Goal: Information Seeking & Learning: Learn about a topic

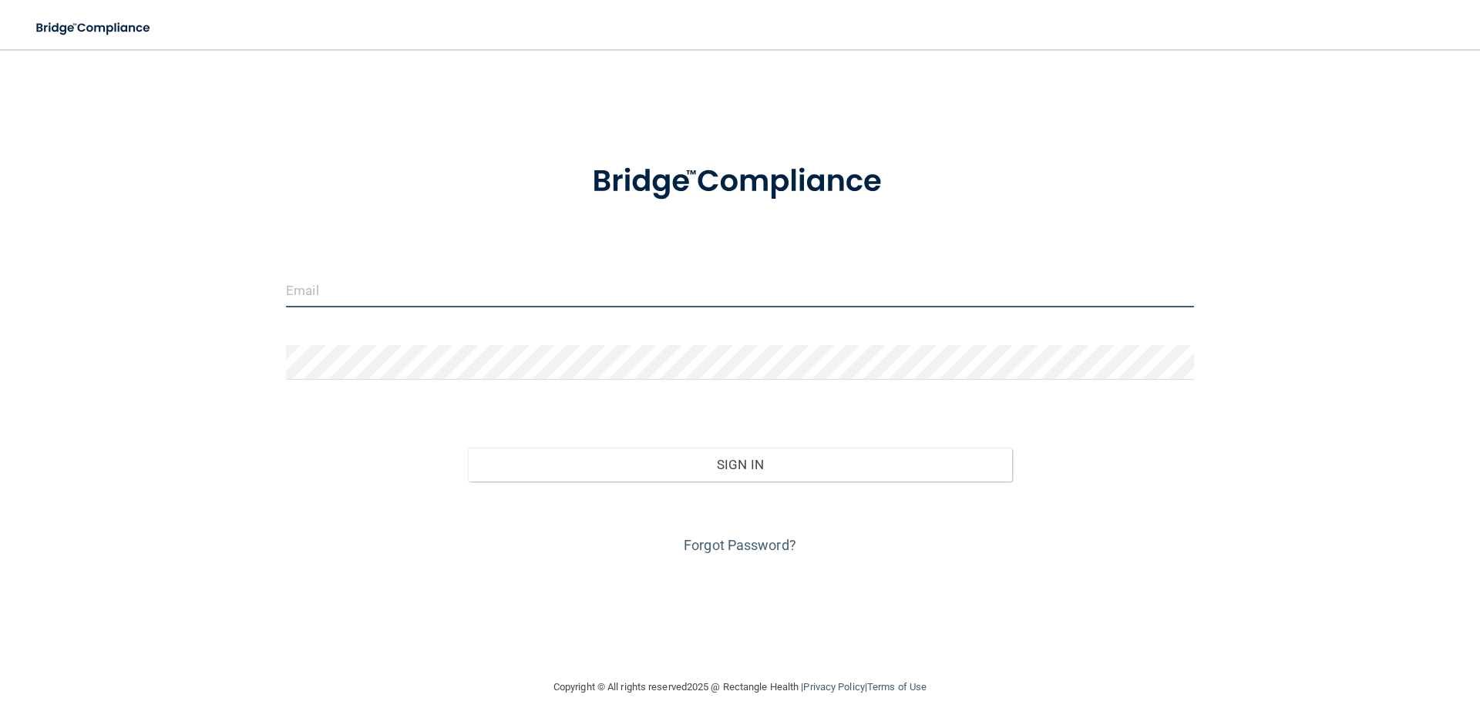
type input "[EMAIL_ADDRESS][DOMAIN_NAME]"
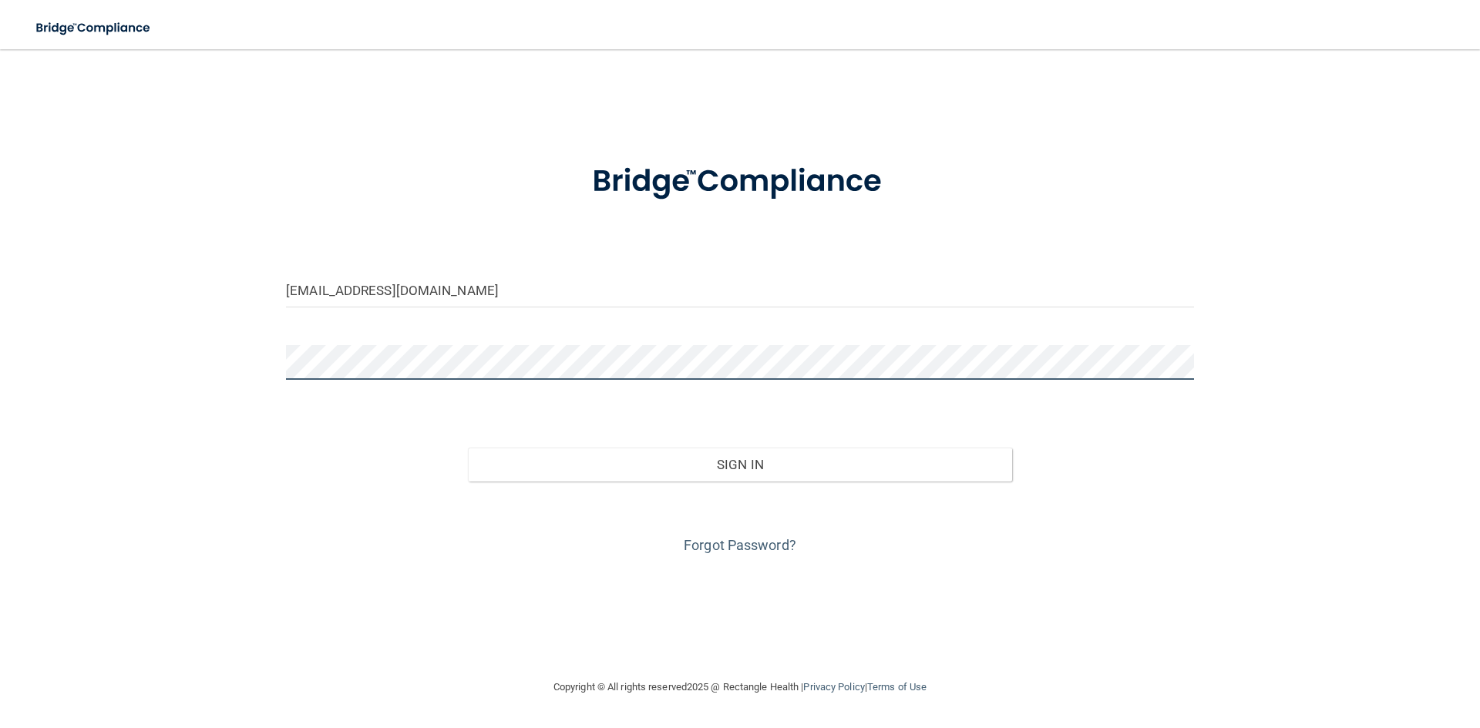
click at [98, 382] on div "[EMAIL_ADDRESS][DOMAIN_NAME] Invalid email/password. You don't have permission …" at bounding box center [740, 364] width 1418 height 598
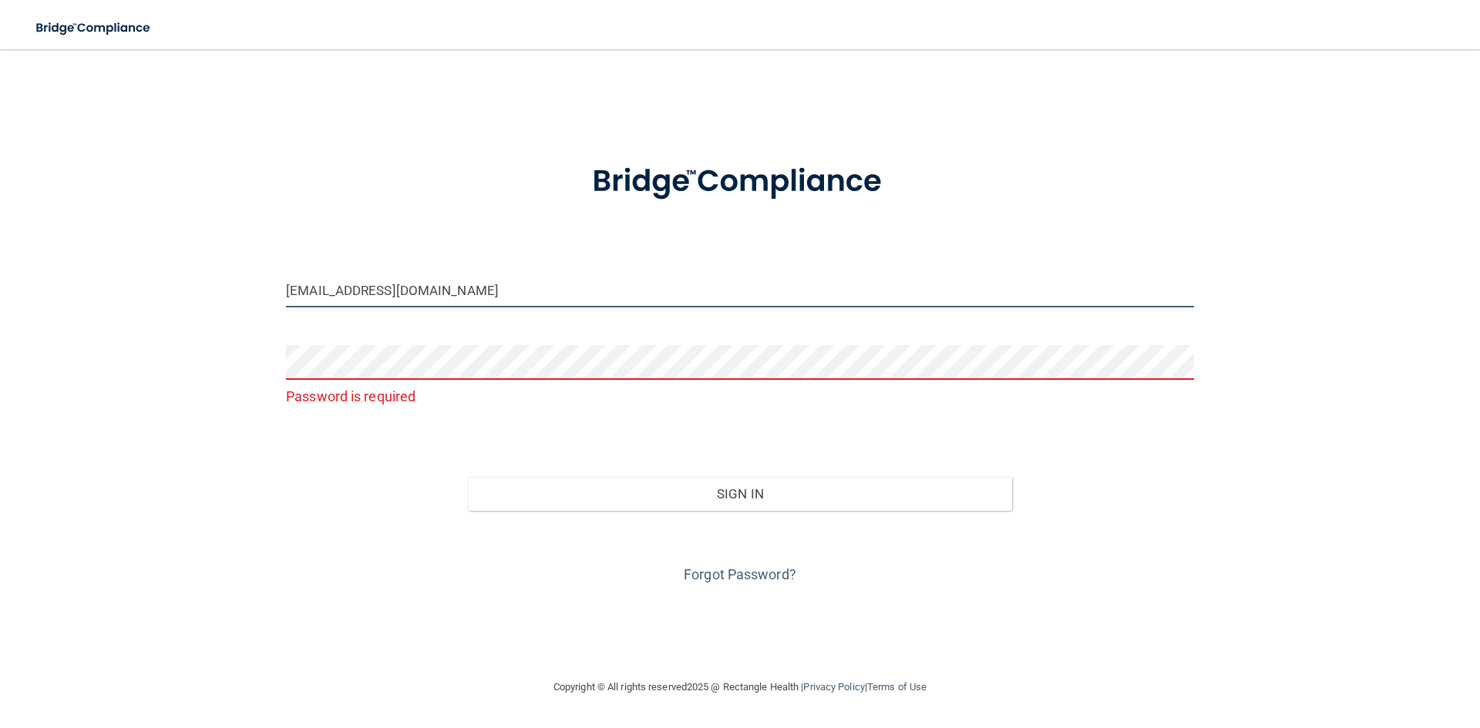
drag, startPoint x: 422, startPoint y: 291, endPoint x: 27, endPoint y: 319, distance: 396.4
click at [27, 319] on main "[EMAIL_ADDRESS][DOMAIN_NAME] Password is required Invalid email/password. You d…" at bounding box center [740, 388] width 1480 height 679
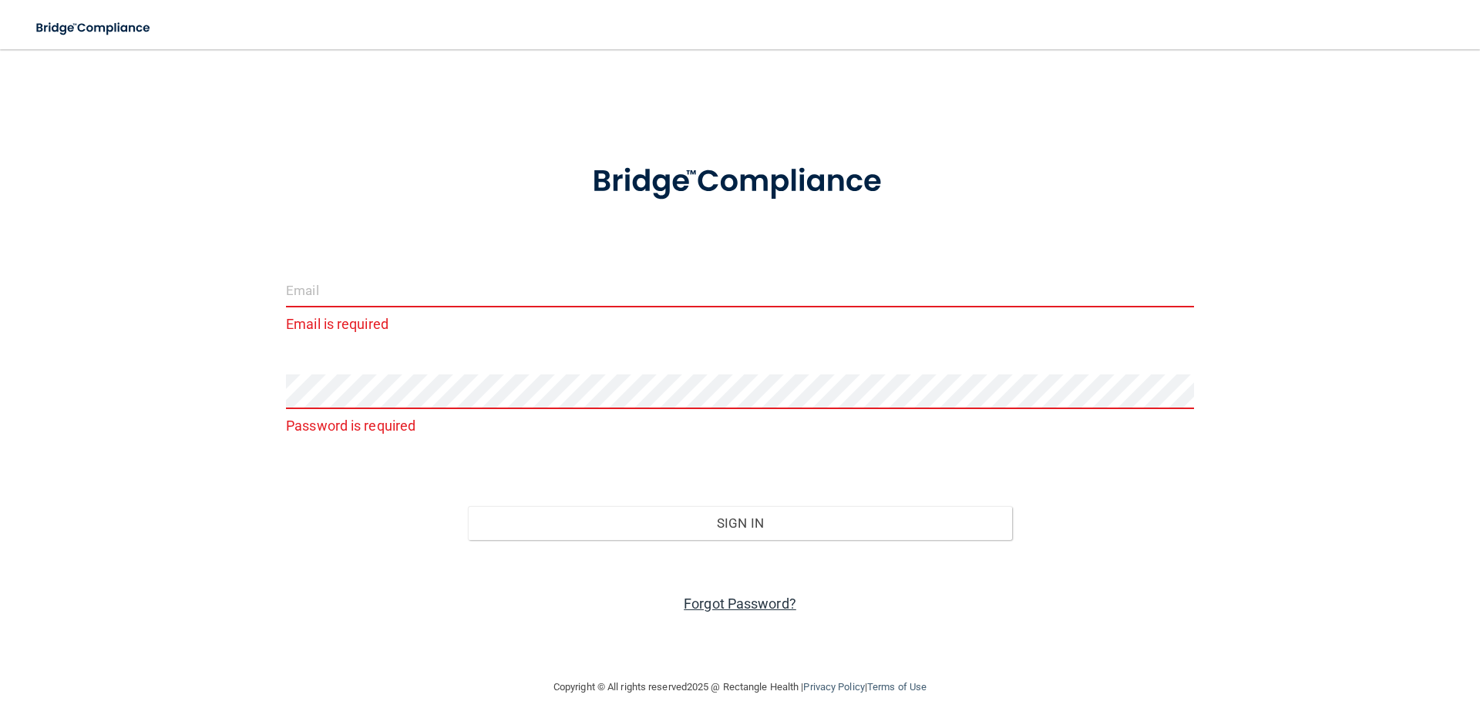
click at [718, 597] on link "Forgot Password?" at bounding box center [740, 604] width 113 height 16
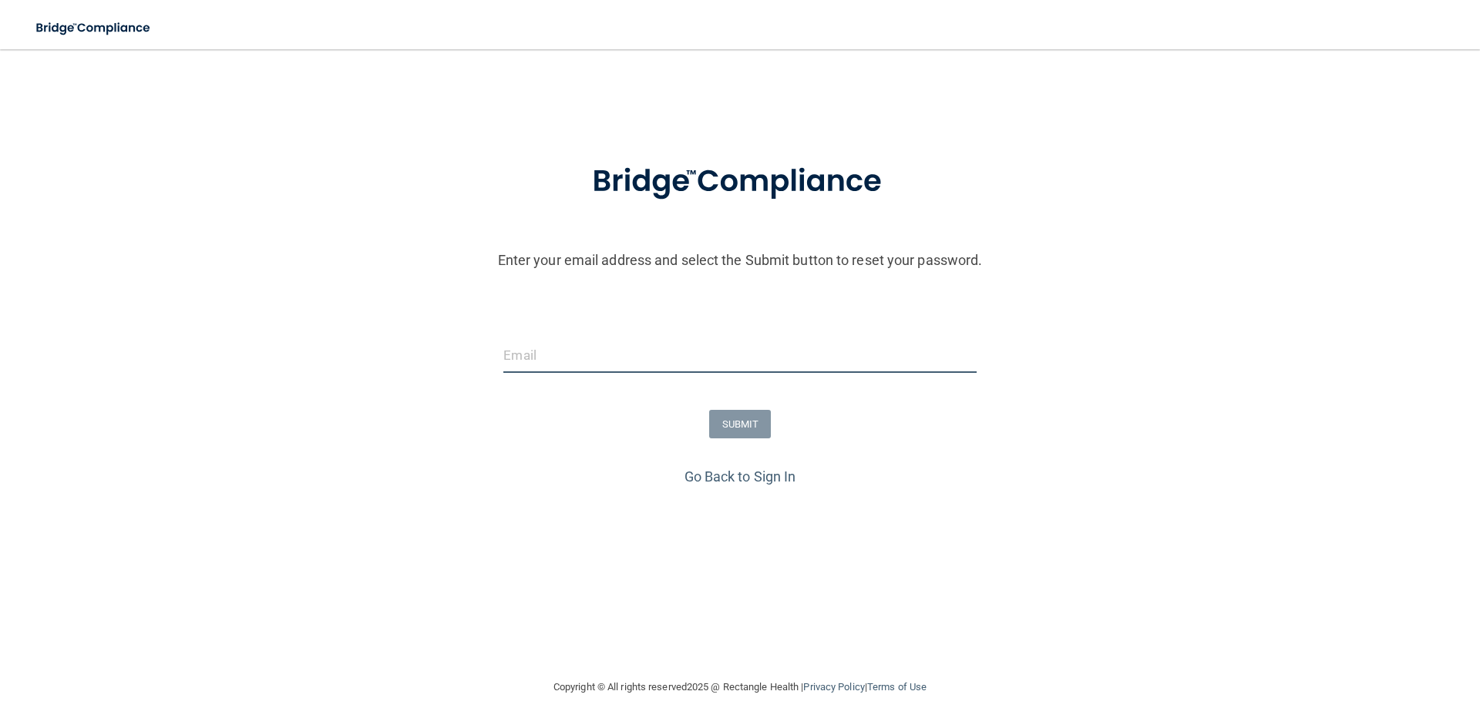
click at [567, 351] on input "email" at bounding box center [739, 355] width 473 height 35
type input "[EMAIL_ADDRESS][DOMAIN_NAME]"
click at [756, 420] on button "SUBMIT" at bounding box center [740, 424] width 62 height 29
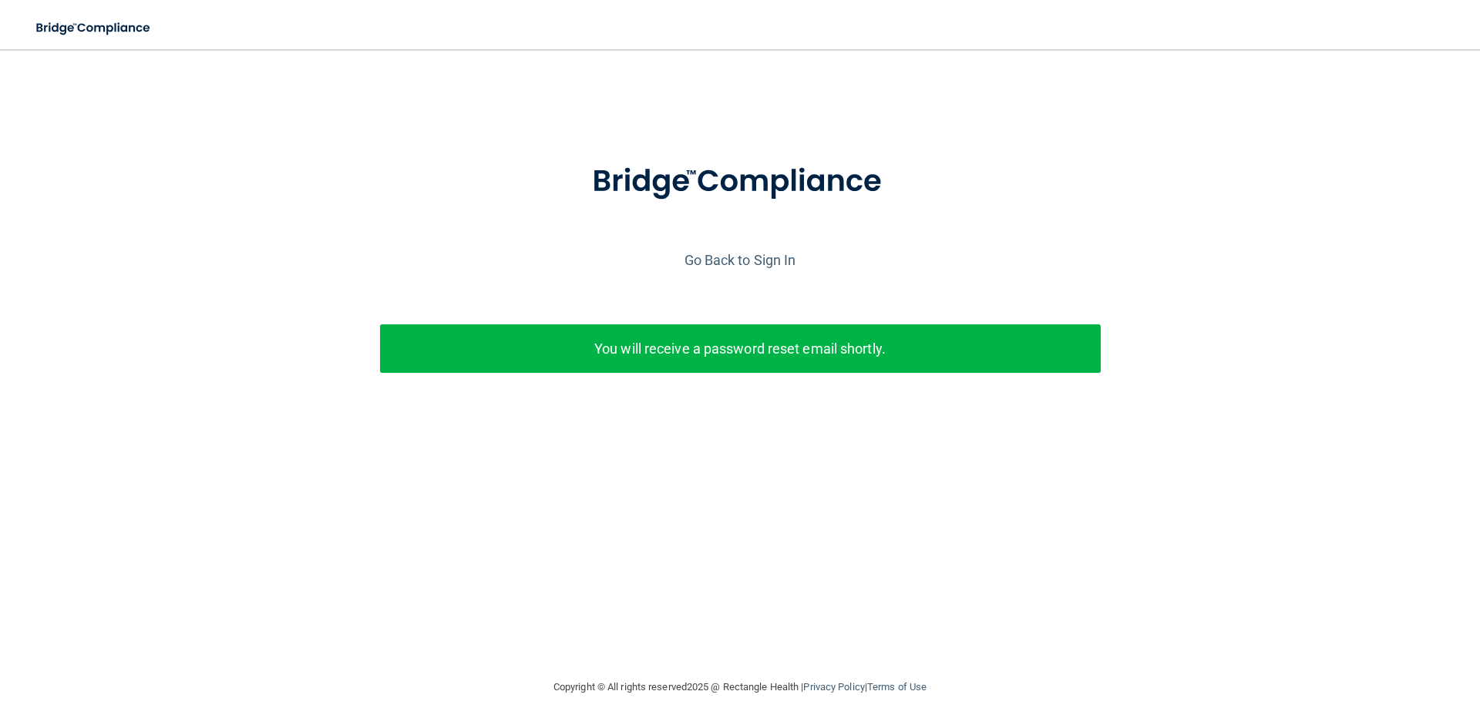
click at [784, 348] on p "You will receive a password reset email shortly." at bounding box center [741, 348] width 698 height 25
click at [745, 336] on p "You will receive a password reset email shortly." at bounding box center [741, 348] width 698 height 25
click at [732, 209] on img at bounding box center [739, 182] width 359 height 80
click at [714, 160] on img at bounding box center [739, 182] width 359 height 80
click at [760, 255] on link "Go Back to Sign In" at bounding box center [741, 260] width 112 height 16
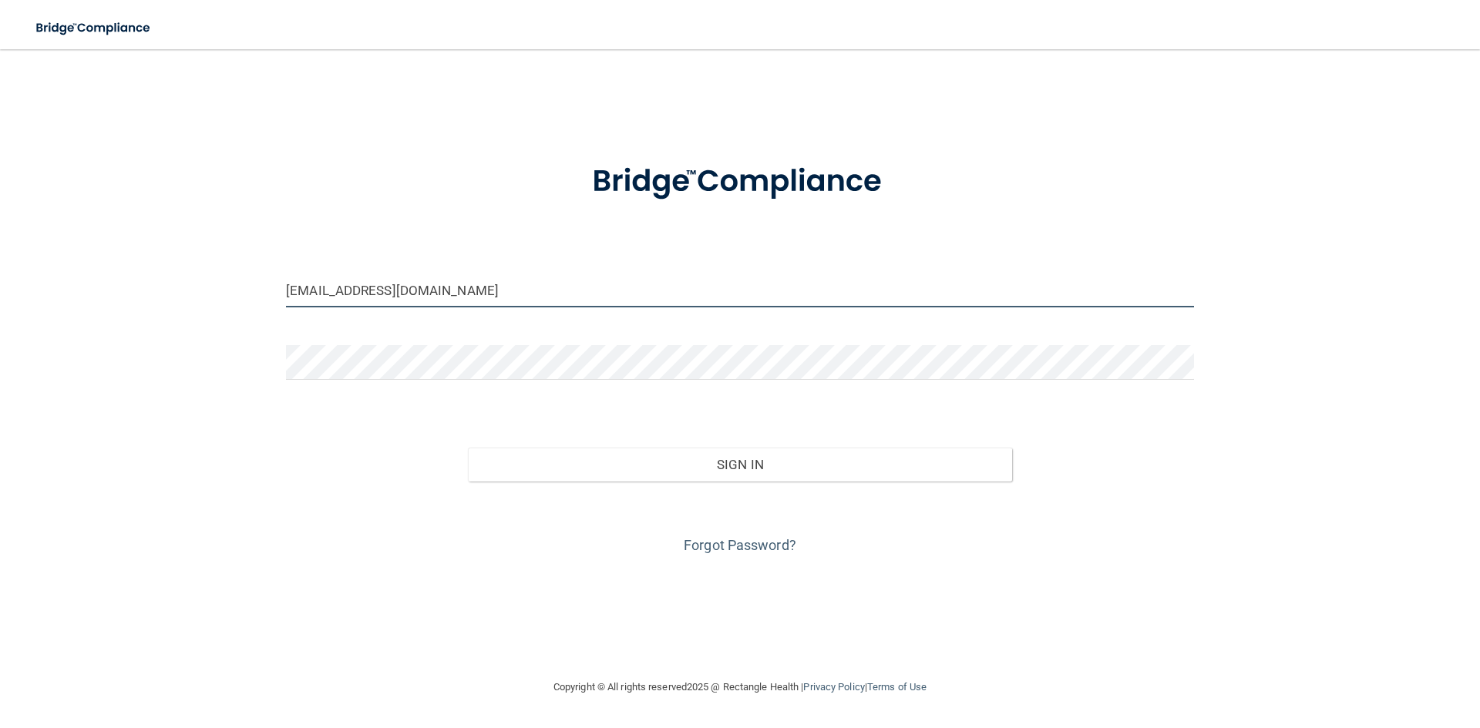
drag, startPoint x: 428, startPoint y: 293, endPoint x: 161, endPoint y: 237, distance: 272.6
click at [165, 237] on div "[EMAIL_ADDRESS][DOMAIN_NAME] Invalid email/password. You don't have permission …" at bounding box center [740, 364] width 1418 height 598
type input "[EMAIL_ADDRESS][DOMAIN_NAME]"
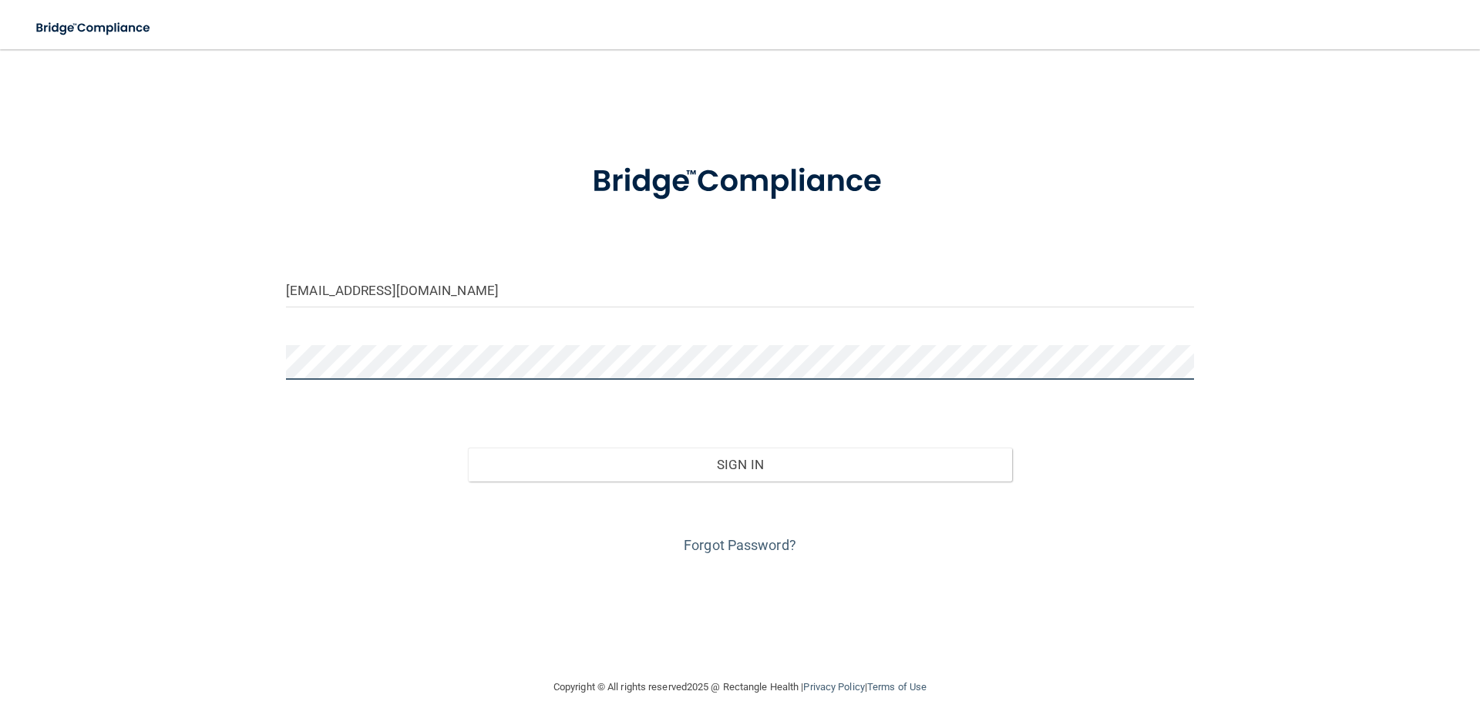
click at [226, 355] on div "[EMAIL_ADDRESS][DOMAIN_NAME] Invalid email/password. You don't have permission …" at bounding box center [740, 364] width 1418 height 598
click at [468, 448] on button "Sign In" at bounding box center [740, 465] width 545 height 34
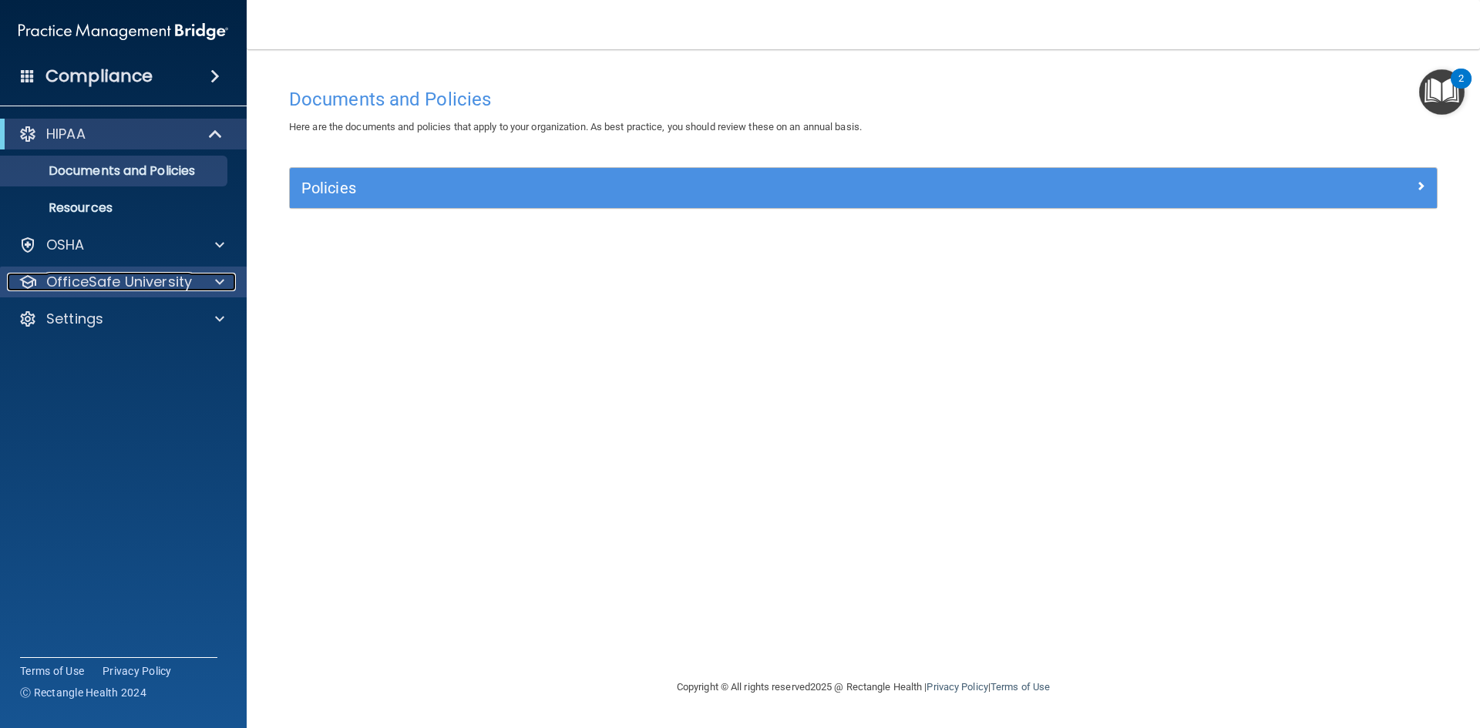
click at [176, 279] on p "OfficeSafe University" at bounding box center [119, 282] width 146 height 19
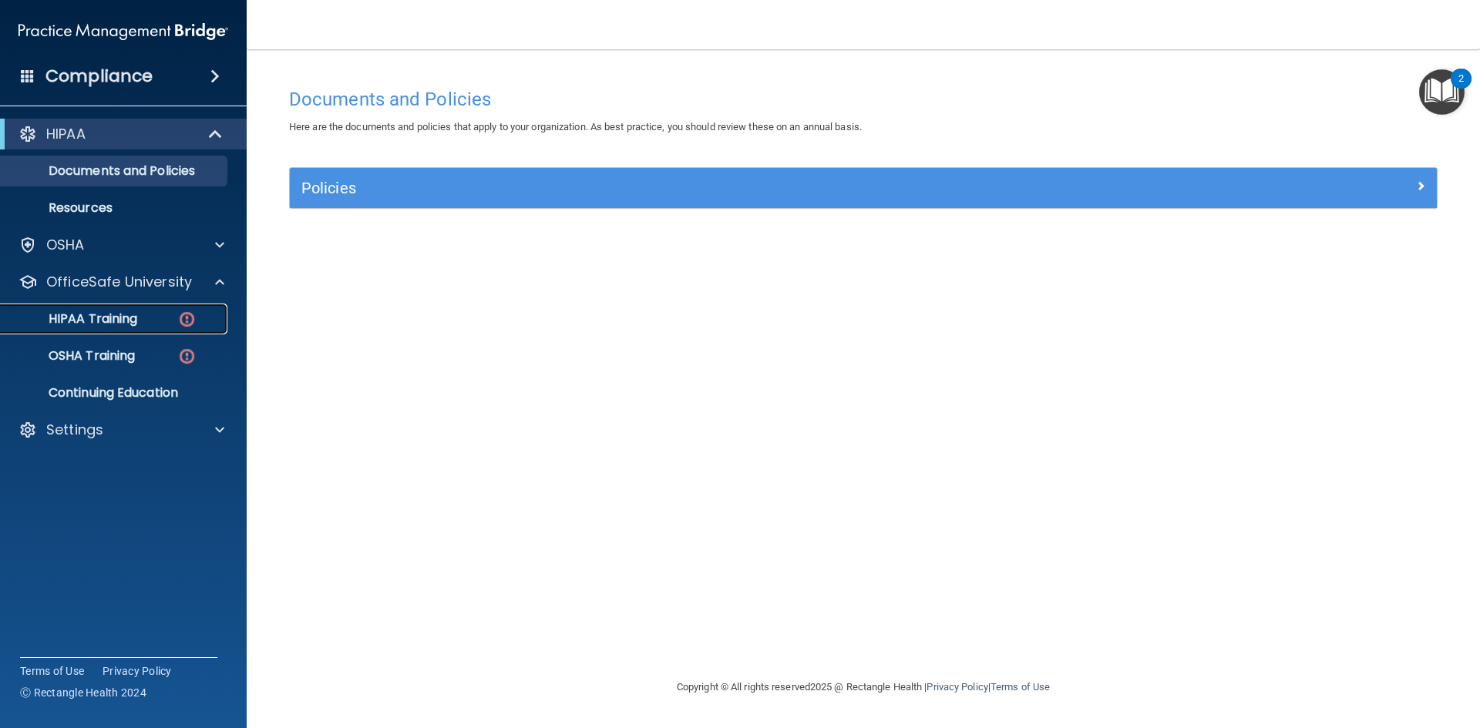
click at [127, 318] on p "HIPAA Training" at bounding box center [73, 318] width 127 height 15
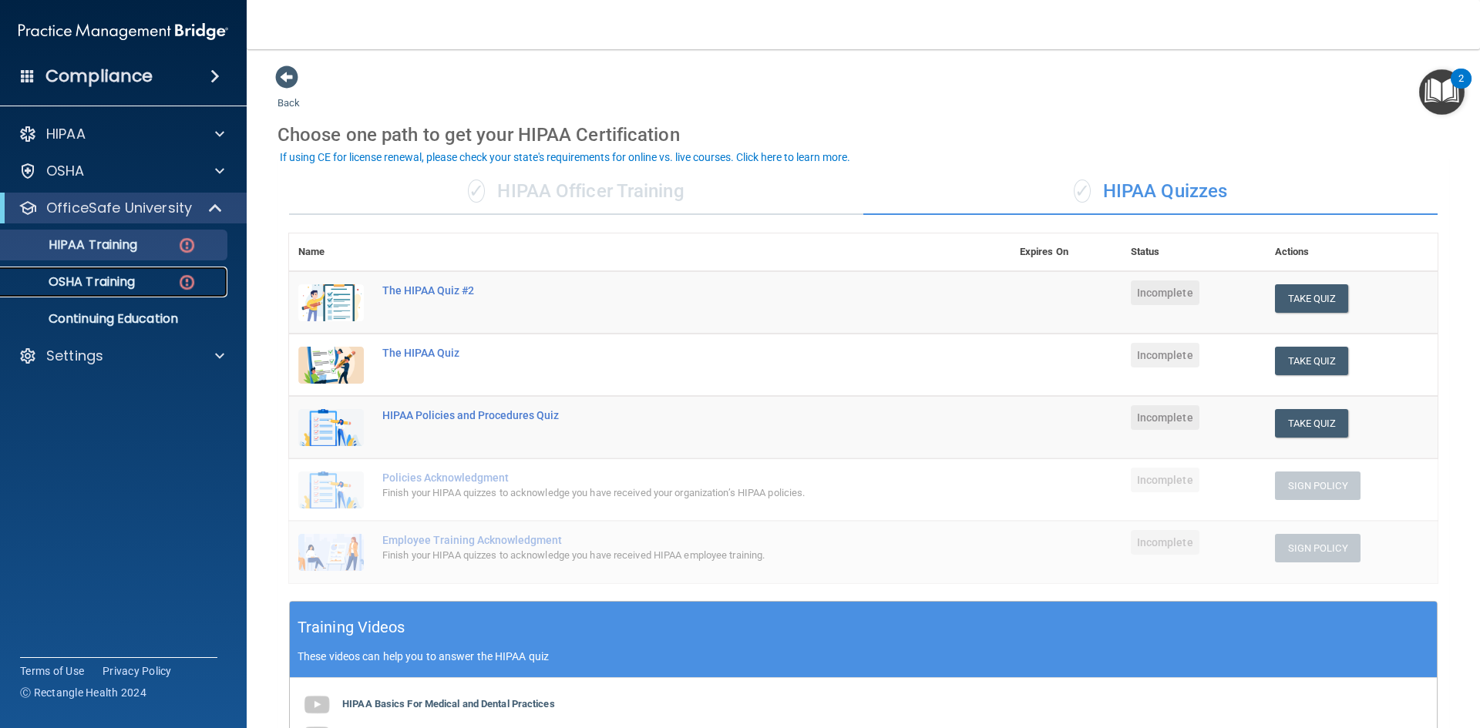
click at [165, 285] on div "OSHA Training" at bounding box center [115, 281] width 210 height 15
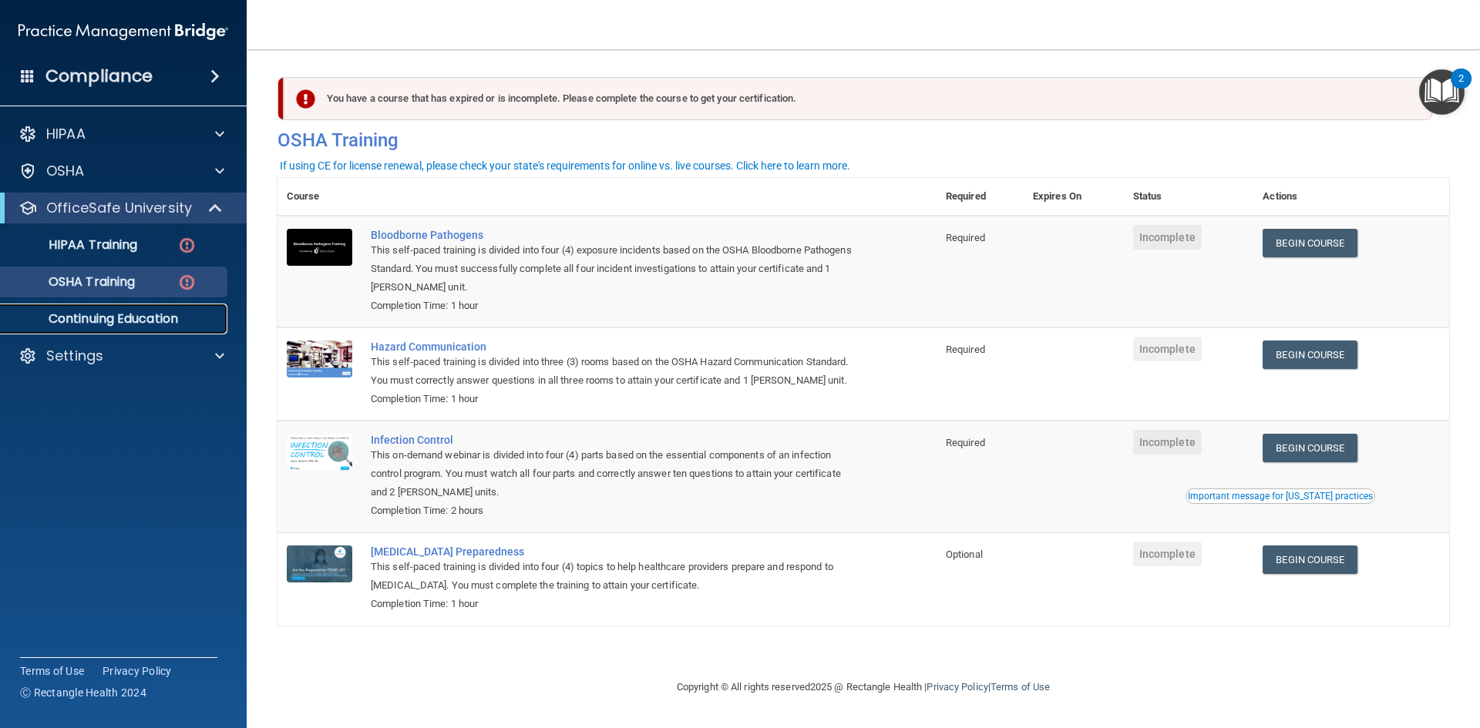
click at [143, 321] on p "Continuing Education" at bounding box center [115, 318] width 210 height 15
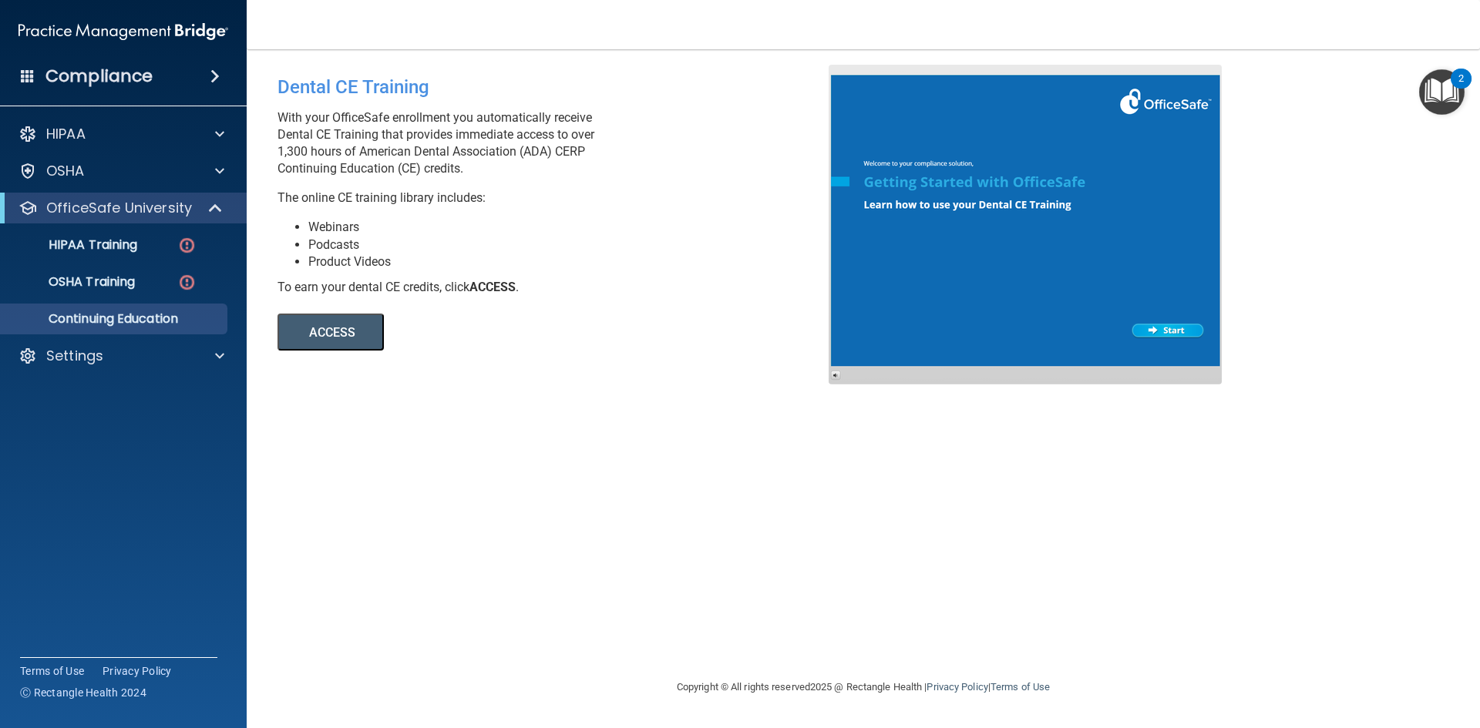
click at [358, 341] on button "ACCESS" at bounding box center [331, 332] width 106 height 37
